Goal: Task Accomplishment & Management: Use online tool/utility

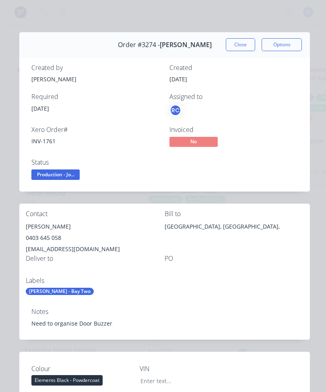
click at [276, 39] on button "Options" at bounding box center [282, 44] width 40 height 13
click at [112, 31] on div "Order details Collaborate Checklists 0/0 Tracking Linked Orders Timeline Order …" at bounding box center [163, 196] width 326 height 392
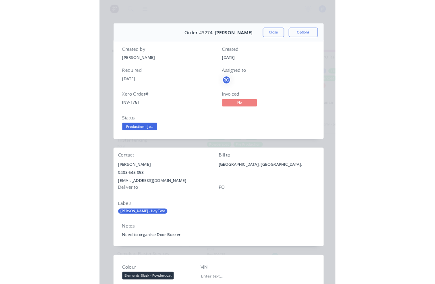
scroll to position [15, 686]
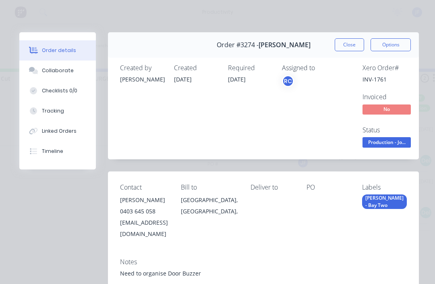
click at [62, 106] on button "Tracking" at bounding box center [57, 111] width 77 height 20
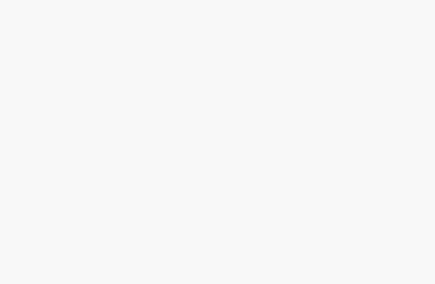
scroll to position [0, 0]
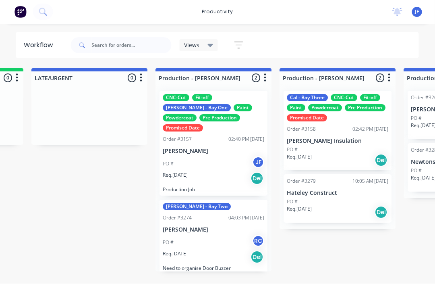
scroll to position [15, 730]
click at [206, 235] on div "PO # RC" at bounding box center [214, 242] width 102 height 15
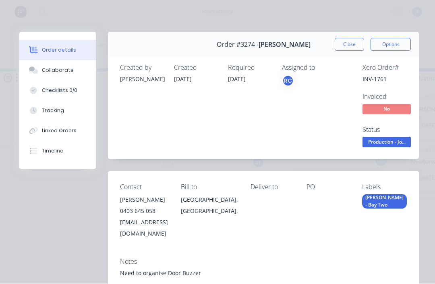
click at [51, 115] on button "Tracking" at bounding box center [57, 111] width 77 height 20
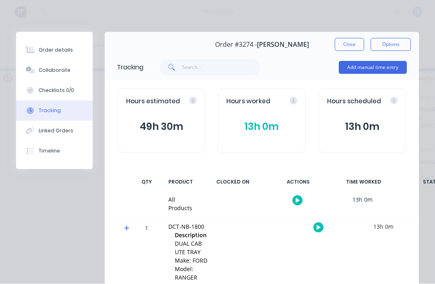
click at [290, 102] on div "Hours worked" at bounding box center [261, 101] width 71 height 9
click at [270, 116] on div "Hours worked 13h 0m" at bounding box center [261, 121] width 87 height 64
click at [256, 123] on button "13h 0m" at bounding box center [261, 126] width 71 height 15
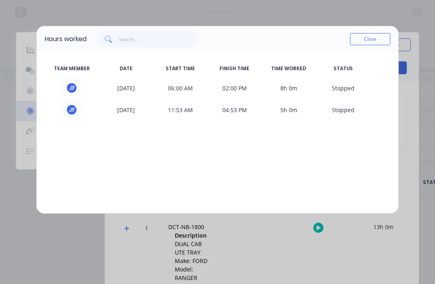
click at [189, 85] on span "06:00 AM" at bounding box center [180, 88] width 54 height 12
click at [68, 87] on div "J F" at bounding box center [72, 88] width 12 height 12
click at [344, 87] on span "S topped" at bounding box center [343, 88] width 54 height 12
click at [351, 38] on button "Close" at bounding box center [370, 39] width 40 height 12
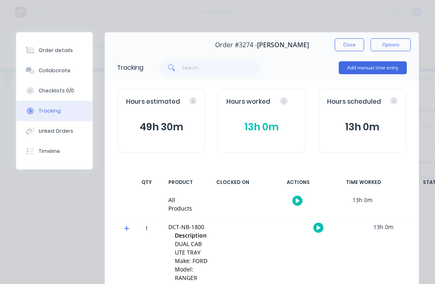
click at [265, 126] on button "13h 0m" at bounding box center [261, 126] width 71 height 15
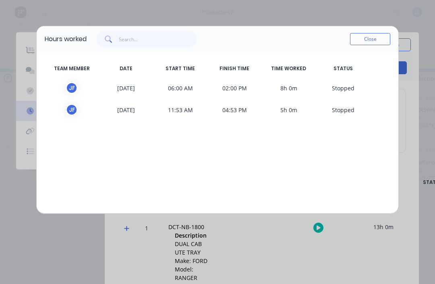
click at [371, 39] on button "Close" at bounding box center [370, 39] width 40 height 12
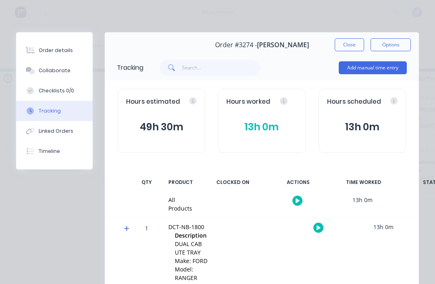
click at [301, 201] on button "button" at bounding box center [297, 200] width 10 height 10
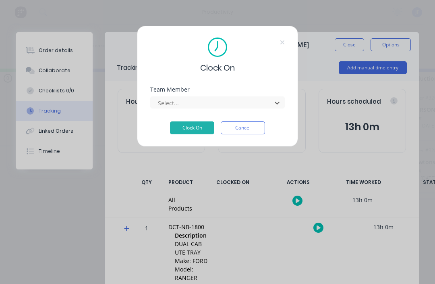
scroll to position [15, 671]
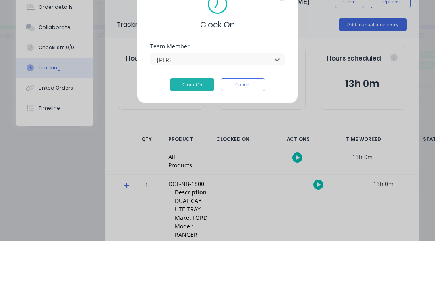
type input "fiore"
click at [192, 121] on button "Clock On" at bounding box center [192, 127] width 44 height 13
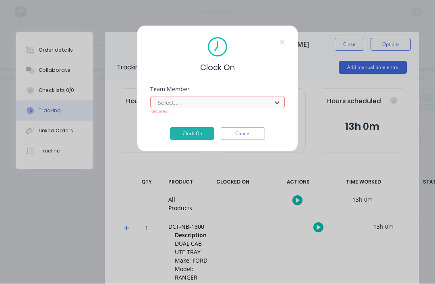
scroll to position [15, 611]
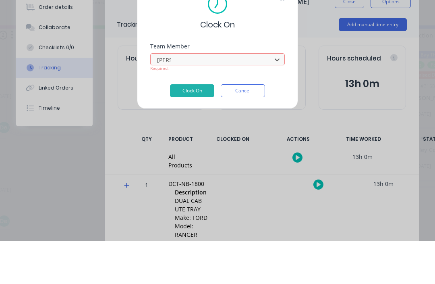
type input "john"
click at [187, 127] on button "Clock On" at bounding box center [192, 133] width 44 height 13
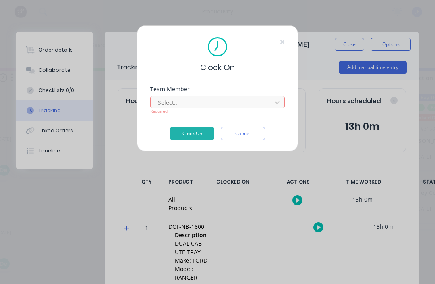
click at [172, 95] on div "Select... Required." at bounding box center [217, 104] width 135 height 20
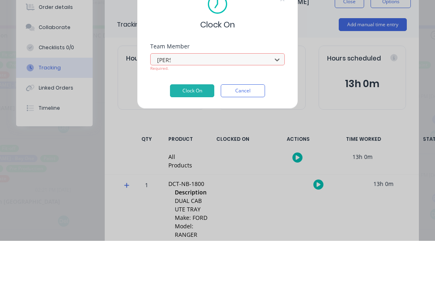
type input "john"
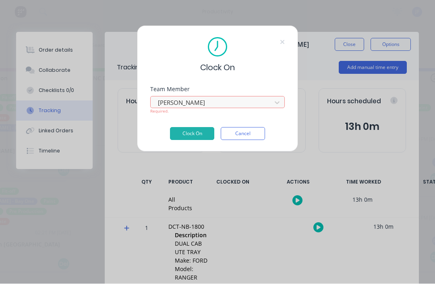
click at [187, 131] on button "Clock On" at bounding box center [192, 133] width 44 height 13
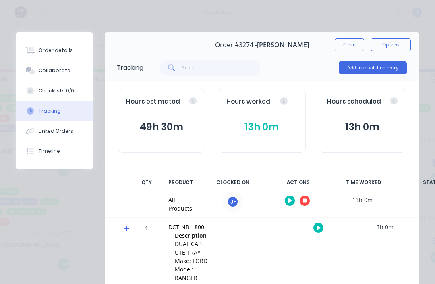
click at [305, 202] on button "button" at bounding box center [305, 200] width 10 height 10
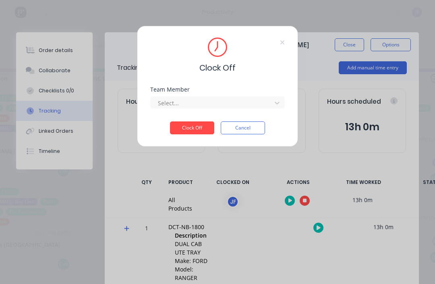
click at [189, 130] on button "Clock Off" at bounding box center [192, 127] width 44 height 13
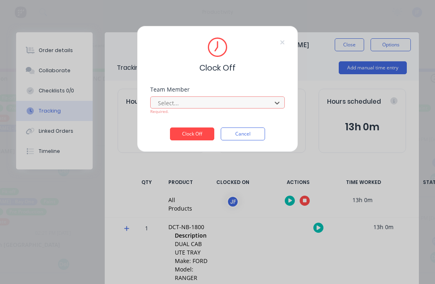
scroll to position [14, 492]
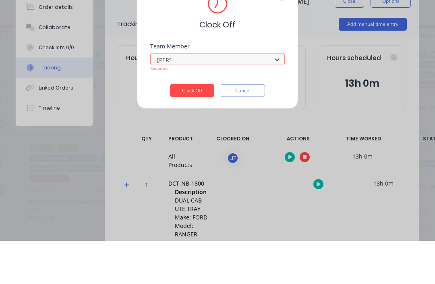
type input "john"
click at [183, 135] on button "Clock Off" at bounding box center [192, 133] width 44 height 13
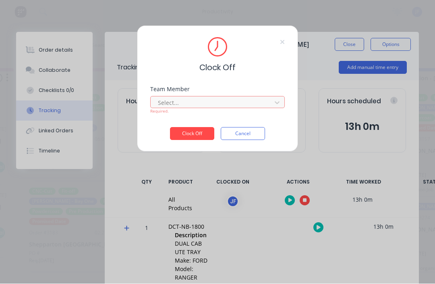
click at [192, 135] on button "Clock Off" at bounding box center [192, 133] width 44 height 13
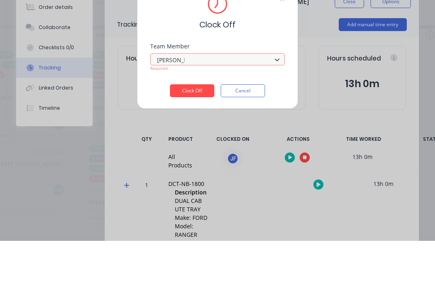
type input "john fiore"
click at [191, 127] on button "Clock Off" at bounding box center [192, 133] width 44 height 13
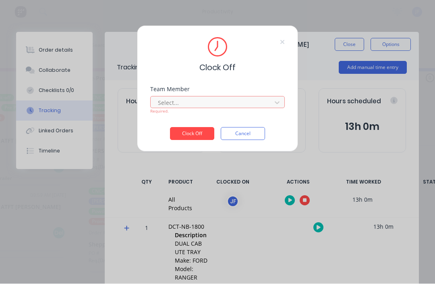
scroll to position [15, 373]
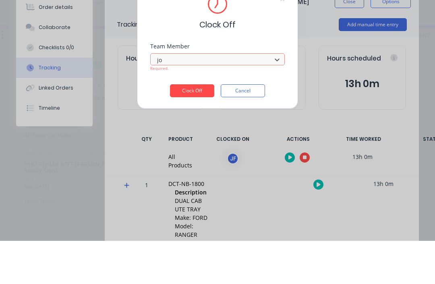
type input "j"
click at [237, 135] on button "Cancel" at bounding box center [243, 133] width 44 height 13
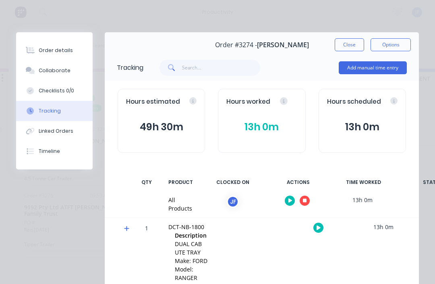
click at [303, 198] on icon "button" at bounding box center [305, 200] width 4 height 5
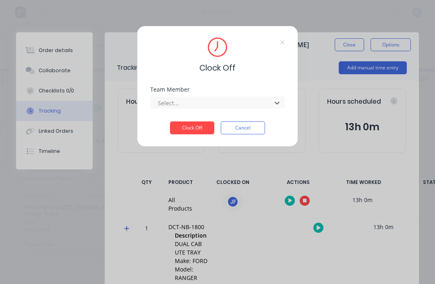
scroll to position [15, 313]
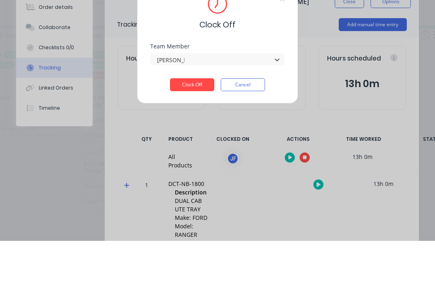
type input "john fiore"
click at [181, 121] on button "Clock Off" at bounding box center [192, 127] width 44 height 13
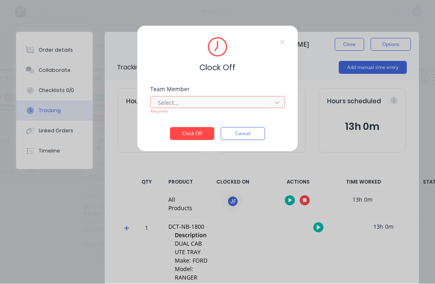
scroll to position [15, 253]
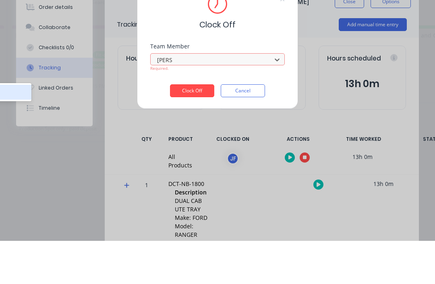
type input "John"
click at [188, 127] on button "Clock Off" at bounding box center [192, 133] width 44 height 13
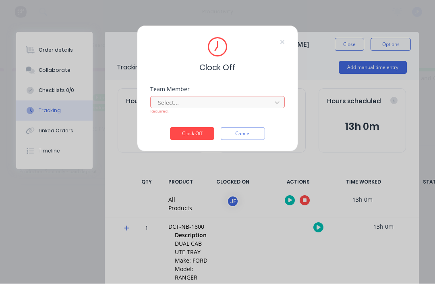
scroll to position [15, 194]
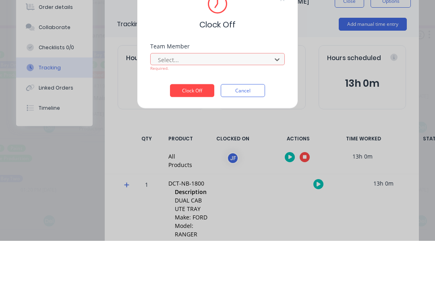
click at [241, 127] on button "Cancel" at bounding box center [243, 133] width 44 height 13
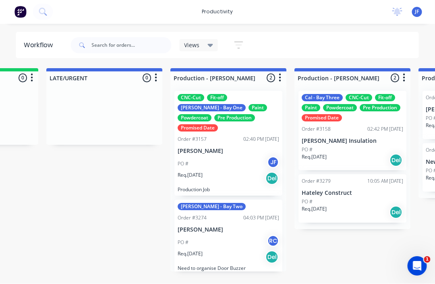
scroll to position [0, 716]
click at [222, 235] on div "PO # RC" at bounding box center [229, 242] width 102 height 15
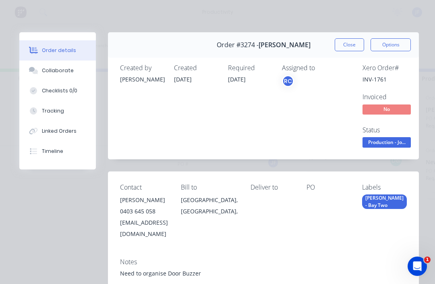
click at [37, 112] on icon at bounding box center [33, 110] width 7 height 7
